Goal: Task Accomplishment & Management: Use online tool/utility

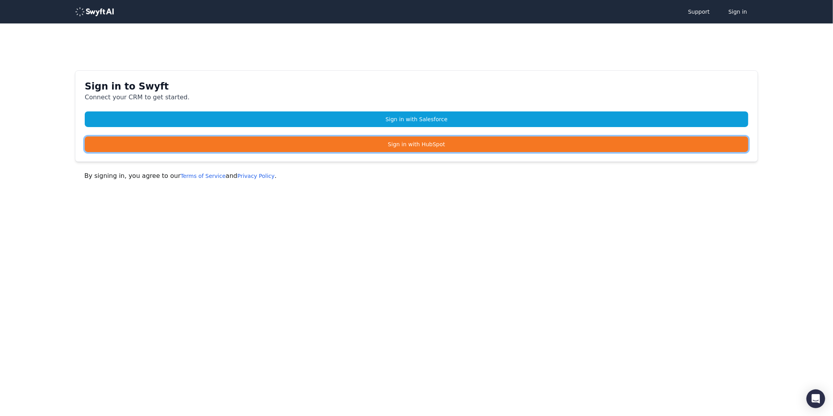
click at [404, 143] on link "Sign in with HubSpot" at bounding box center [417, 144] width 664 height 16
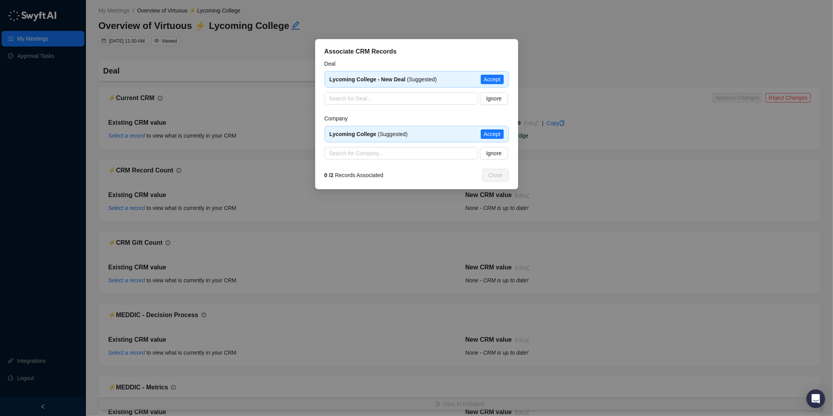
click at [489, 84] on div "Lycoming College - New Deal (Suggested) Accept" at bounding box center [417, 79] width 184 height 16
click at [495, 78] on span "Accept" at bounding box center [492, 79] width 17 height 9
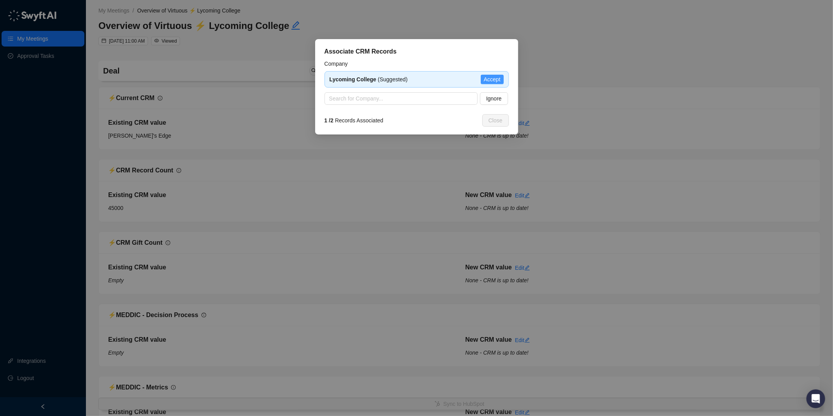
click at [492, 78] on span "Accept" at bounding box center [492, 79] width 17 height 9
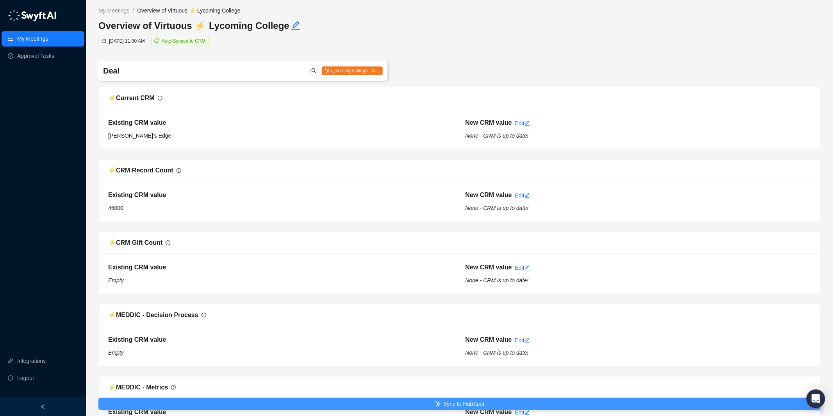
click at [441, 405] on button "Sync to HubSpot" at bounding box center [459, 403] width 722 height 12
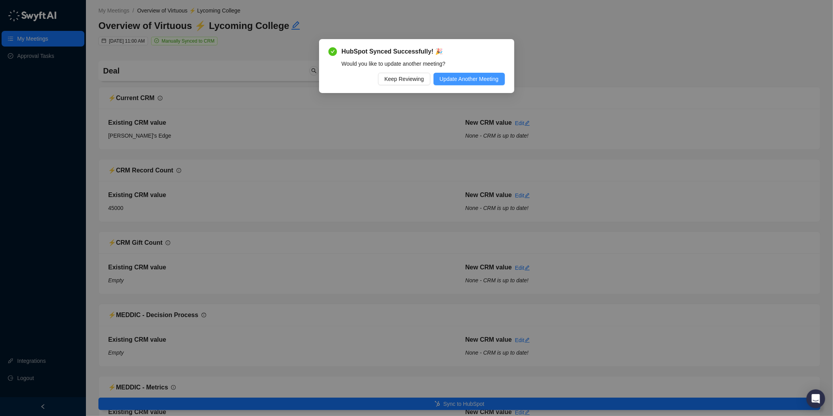
click at [464, 77] on span "Update Another Meeting" at bounding box center [469, 79] width 59 height 9
